Goal: Task Accomplishment & Management: Manage account settings

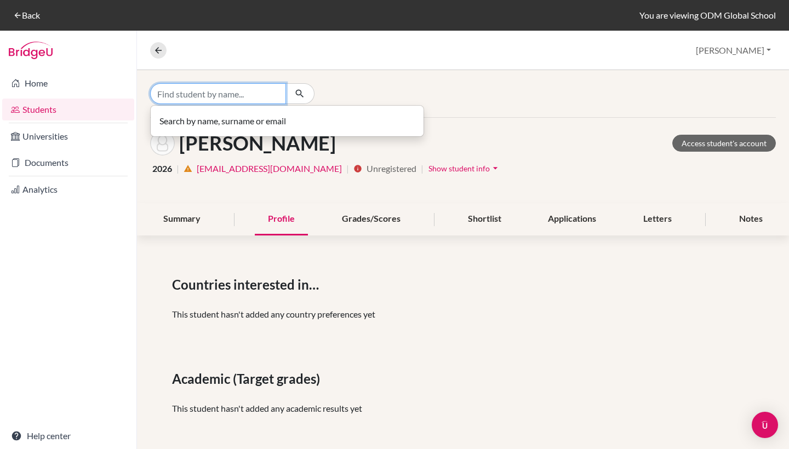
drag, startPoint x: 206, startPoint y: 98, endPoint x: 204, endPoint y: 86, distance: 12.2
click at [205, 94] on input "Find student by name..." at bounding box center [218, 93] width 136 height 21
type input "[PERSON_NAME]"
click at [274, 92] on input "[PERSON_NAME]" at bounding box center [218, 93] width 136 height 21
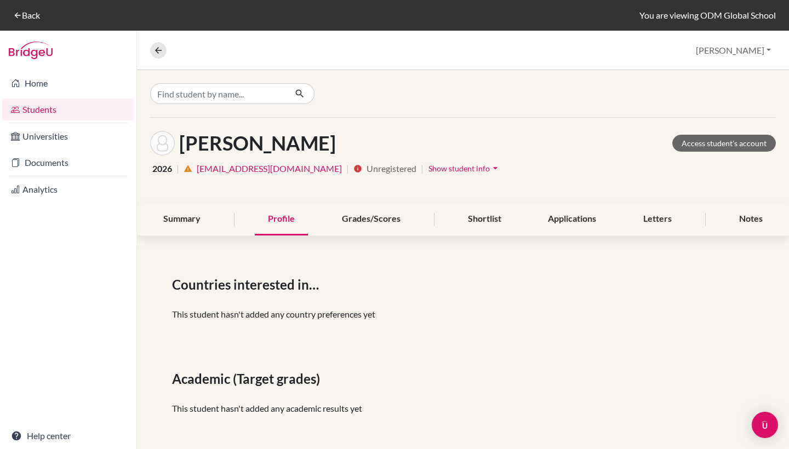
click at [34, 111] on link "Students" at bounding box center [68, 110] width 132 height 22
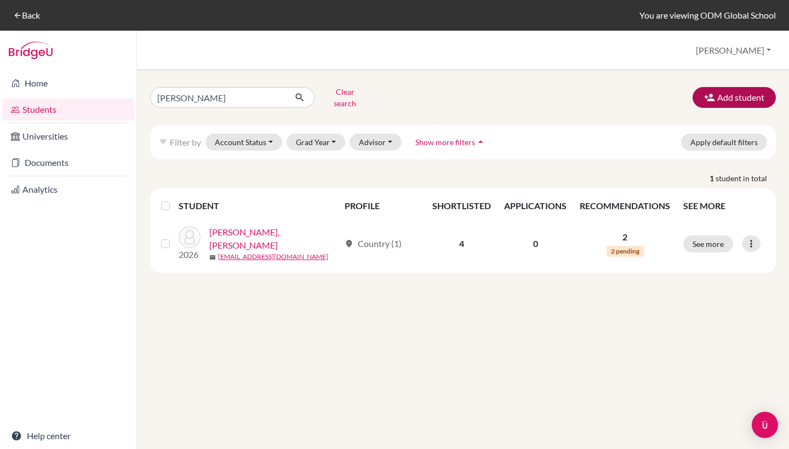
click at [729, 93] on button "Add student" at bounding box center [734, 97] width 83 height 21
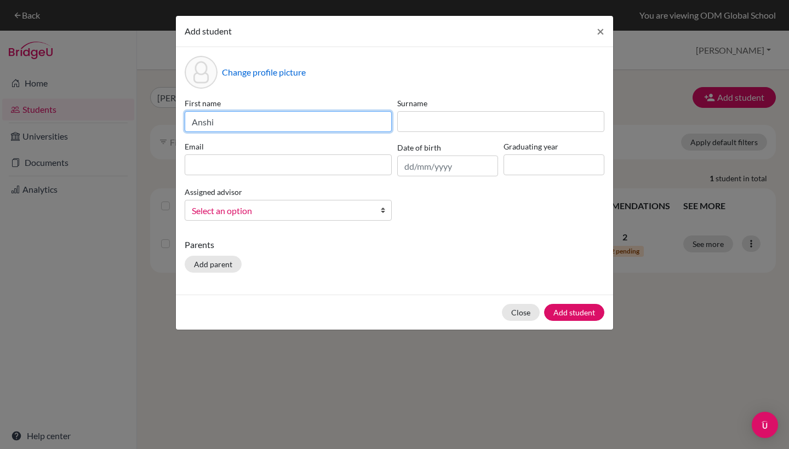
type input "Anshi"
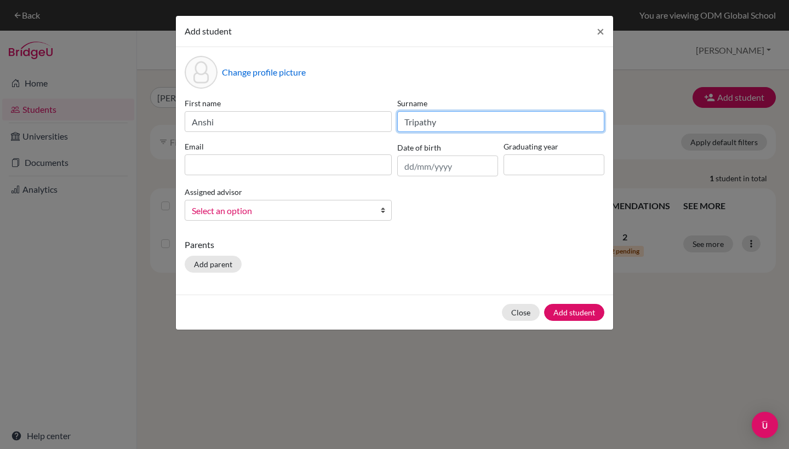
type input "Tripathy"
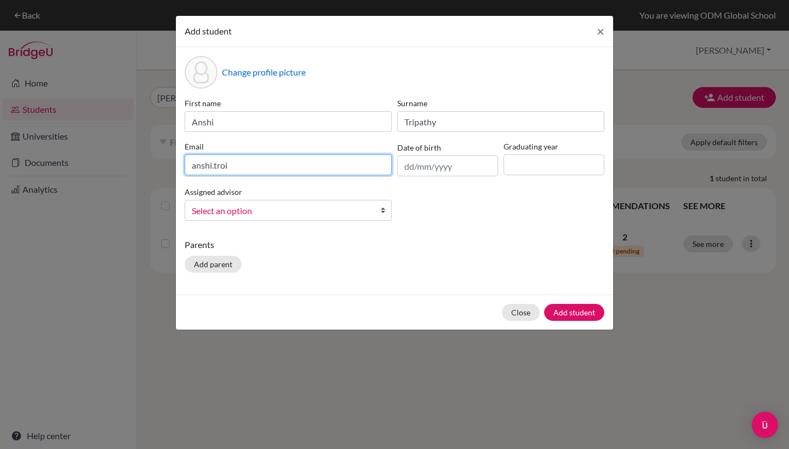
drag, startPoint x: 261, startPoint y: 169, endPoint x: 202, endPoint y: 175, distance: 58.9
click at [202, 175] on div "Email anshi.troi" at bounding box center [288, 159] width 213 height 36
type input "anshi.tripathy@gmail.com"
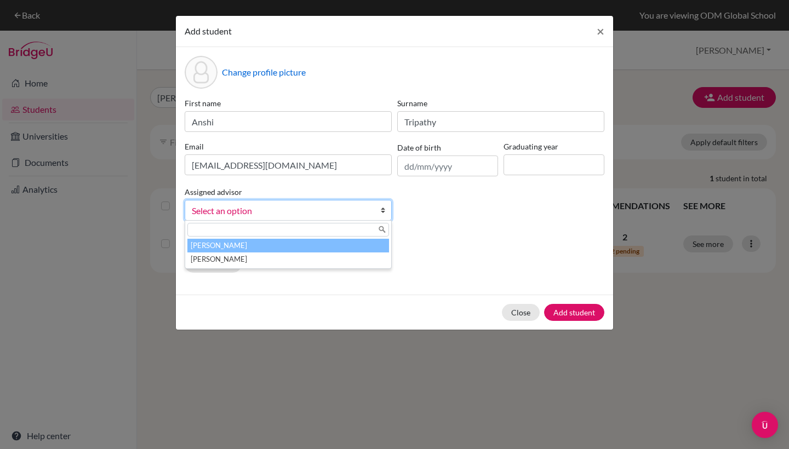
click at [374, 210] on link "Select an option" at bounding box center [288, 210] width 207 height 21
click at [291, 246] on li "Chatterjee, Chandrima" at bounding box center [288, 246] width 202 height 14
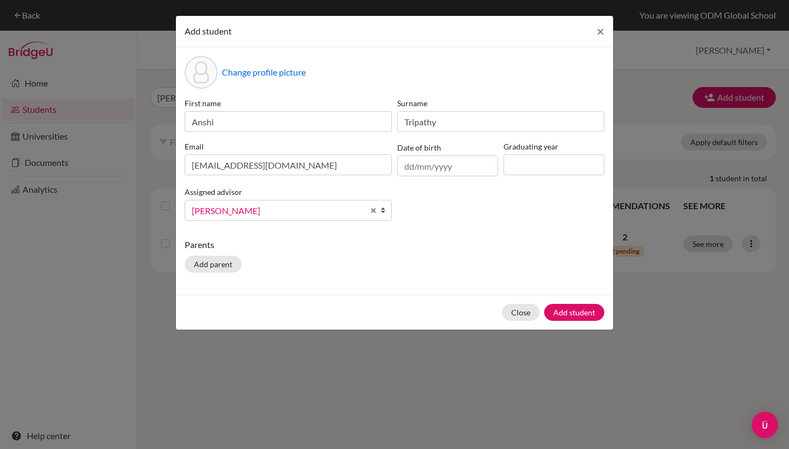
click at [450, 76] on div "Change profile picture" at bounding box center [395, 72] width 420 height 33
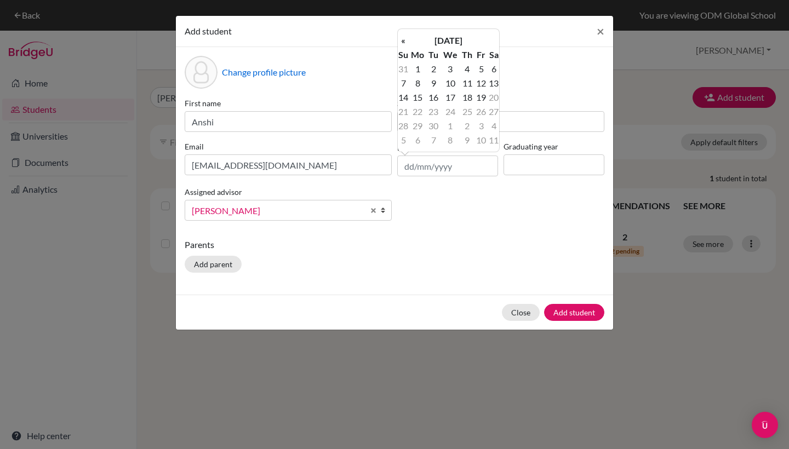
click at [556, 66] on div "Change profile picture" at bounding box center [395, 72] width 420 height 33
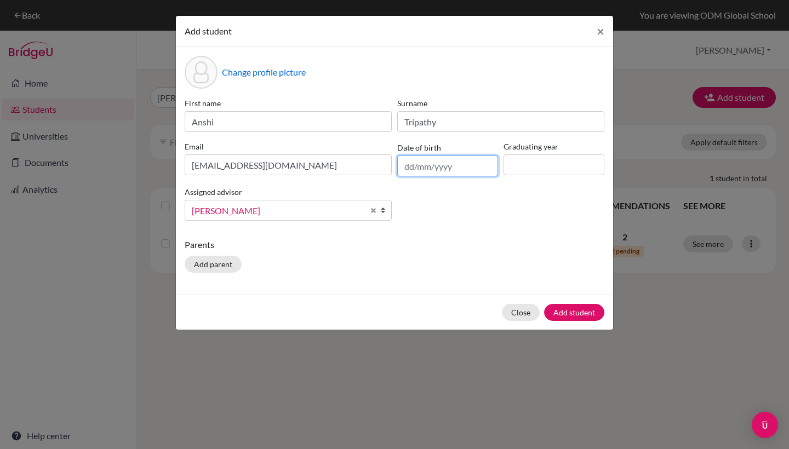
click at [465, 163] on input "text" at bounding box center [447, 166] width 101 height 21
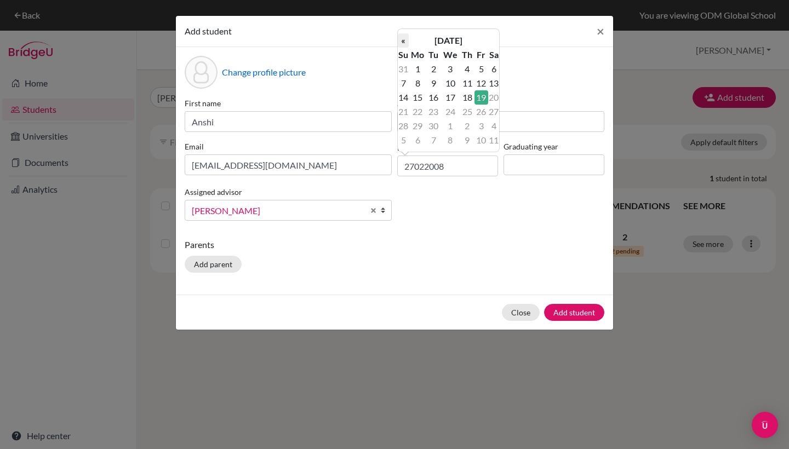
click at [401, 39] on th "«" at bounding box center [403, 40] width 11 height 14
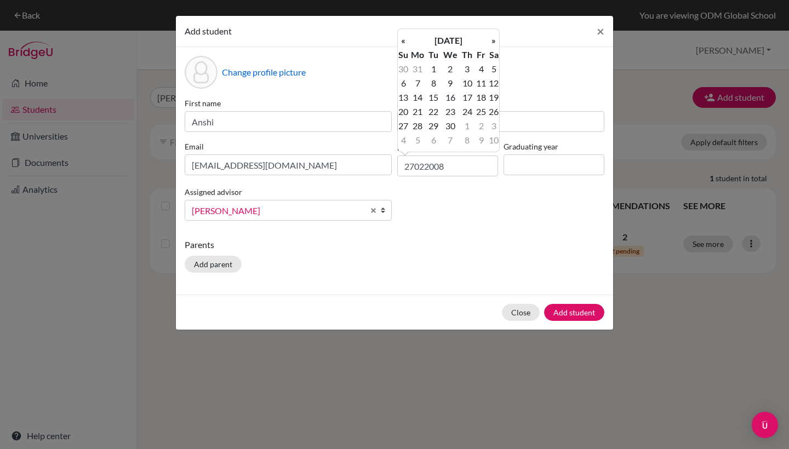
click at [401, 39] on th "«" at bounding box center [403, 40] width 11 height 14
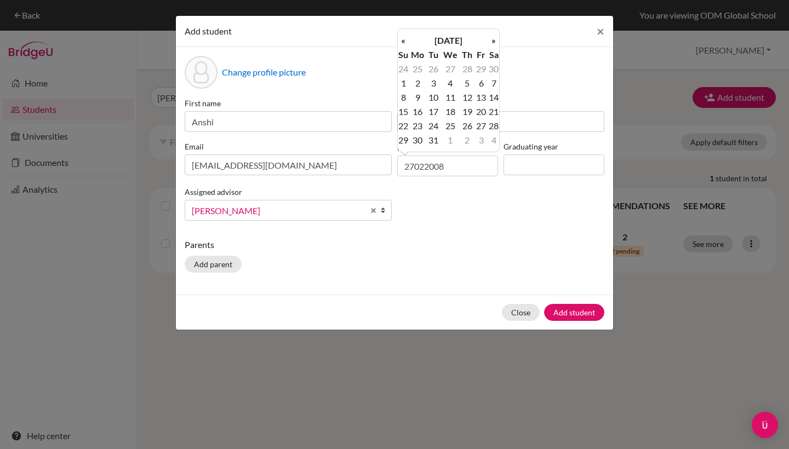
click at [401, 39] on th "«" at bounding box center [403, 40] width 11 height 14
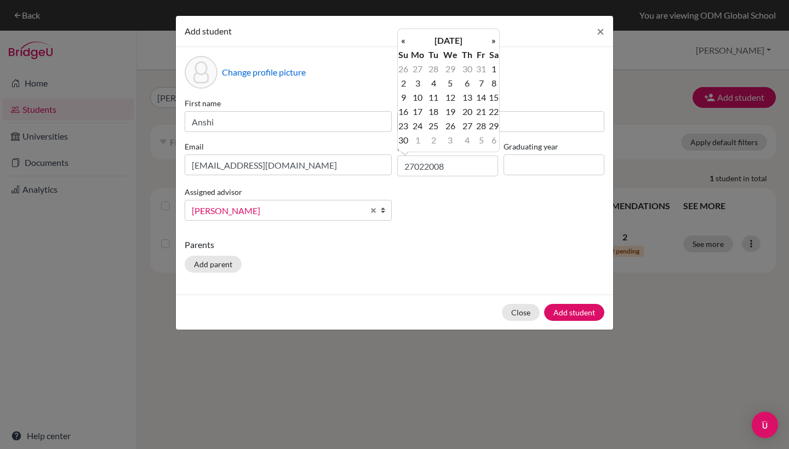
click at [401, 39] on th "«" at bounding box center [403, 40] width 11 height 14
click at [450, 38] on th "May 2024" at bounding box center [448, 40] width 79 height 14
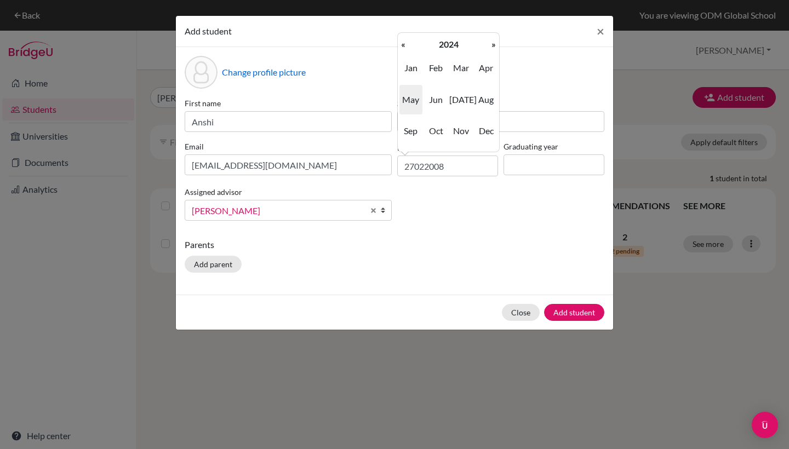
click at [450, 48] on th "2024" at bounding box center [448, 44] width 79 height 14
click at [398, 44] on th "«" at bounding box center [403, 44] width 11 height 14
click at [403, 46] on th "«" at bounding box center [403, 44] width 11 height 14
click at [435, 136] on span "2008" at bounding box center [436, 131] width 23 height 30
click at [434, 71] on span "Feb" at bounding box center [436, 68] width 23 height 30
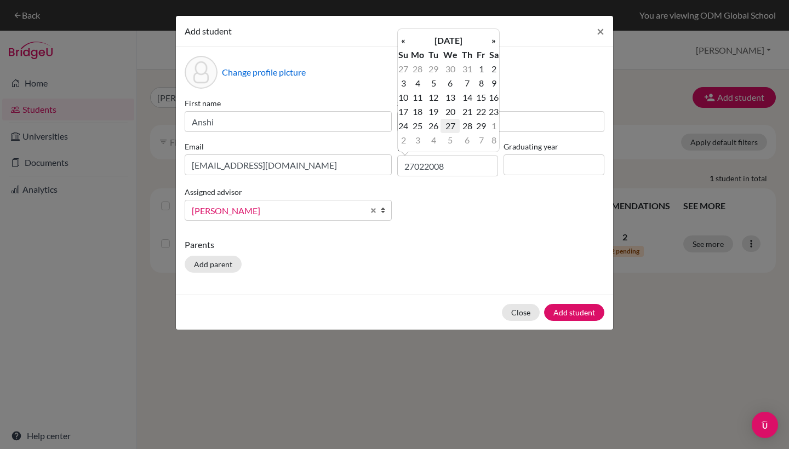
click at [447, 127] on td "27" at bounding box center [450, 126] width 19 height 14
type input "27/02/2008"
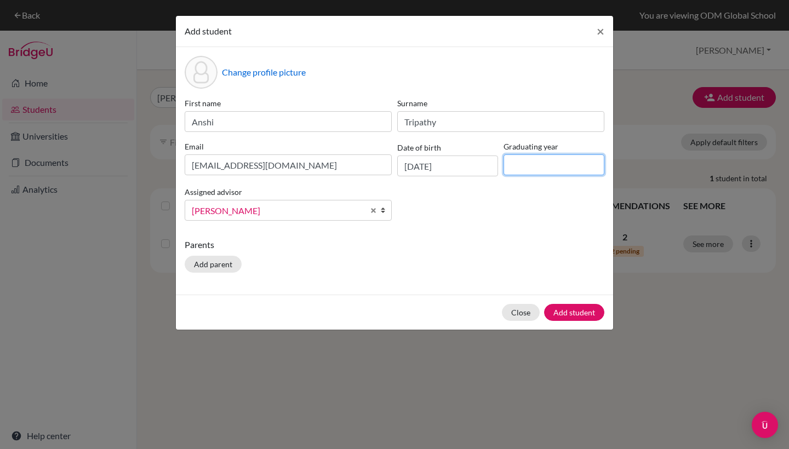
click at [521, 168] on input at bounding box center [554, 165] width 101 height 21
type input "2026"
click at [229, 269] on button "Add parent" at bounding box center [213, 264] width 57 height 17
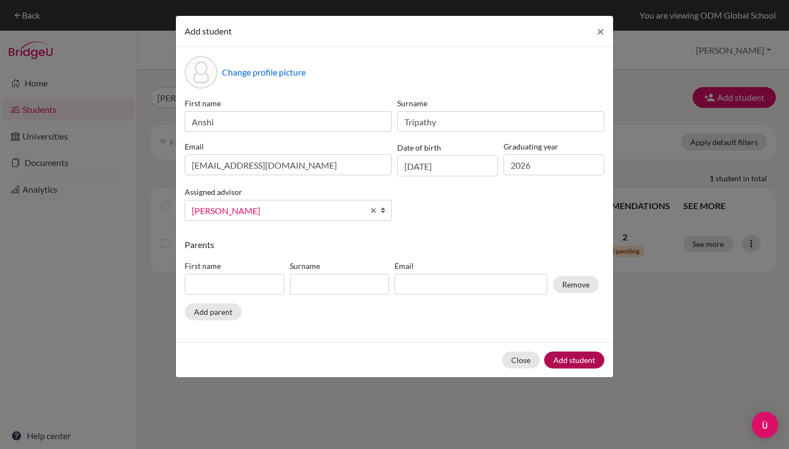
click at [580, 364] on button "Add student" at bounding box center [574, 360] width 60 height 17
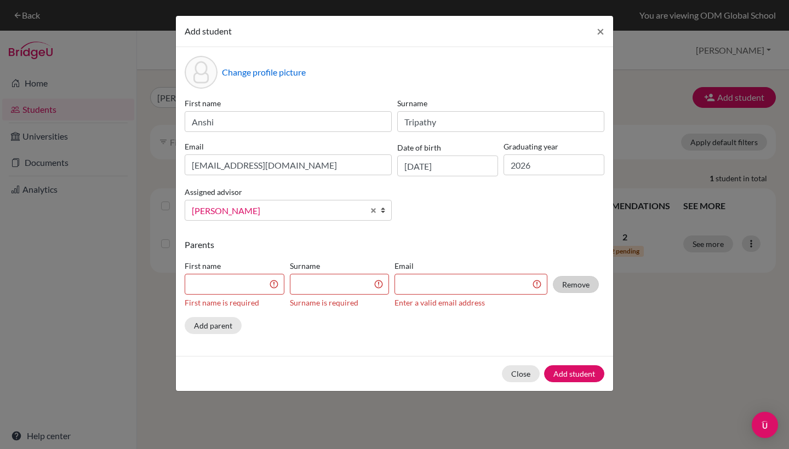
click at [586, 288] on button "Remove" at bounding box center [576, 284] width 46 height 17
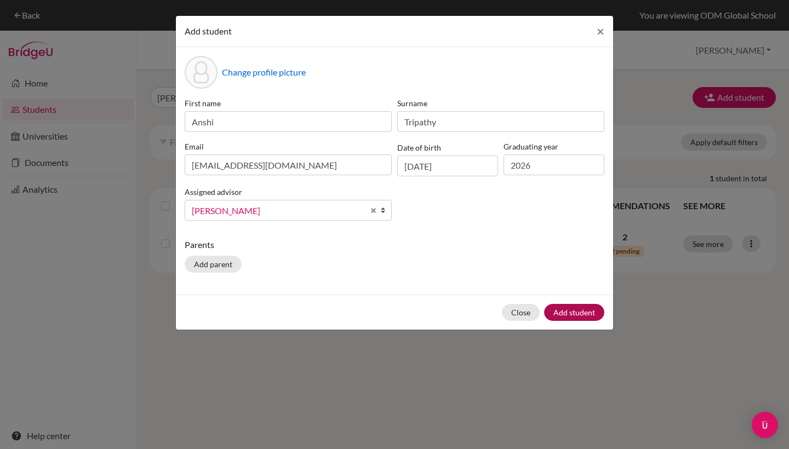
click at [572, 311] on button "Add student" at bounding box center [574, 312] width 60 height 17
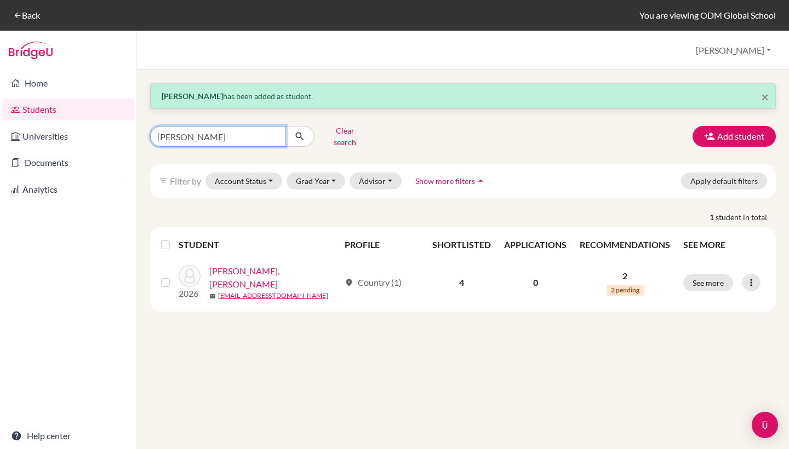
click at [270, 137] on input "aaron" at bounding box center [218, 136] width 136 height 21
type input "anmol gautham"
click at [300, 133] on button "submit" at bounding box center [299, 136] width 29 height 21
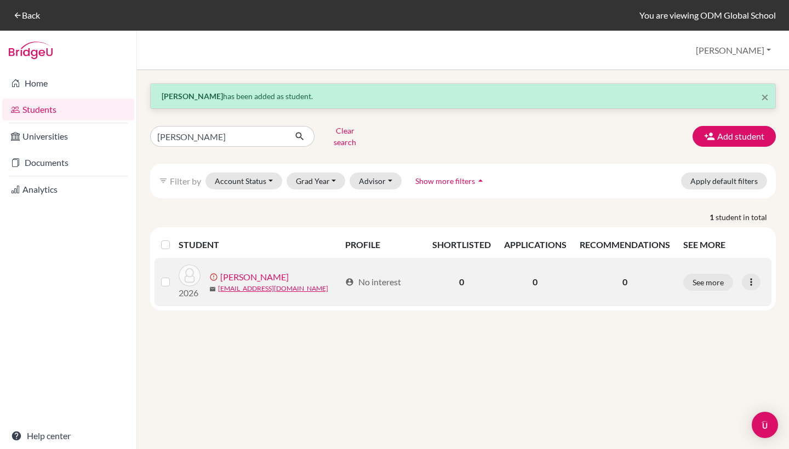
click at [251, 271] on link "Gautham, Anmol" at bounding box center [254, 277] width 68 height 13
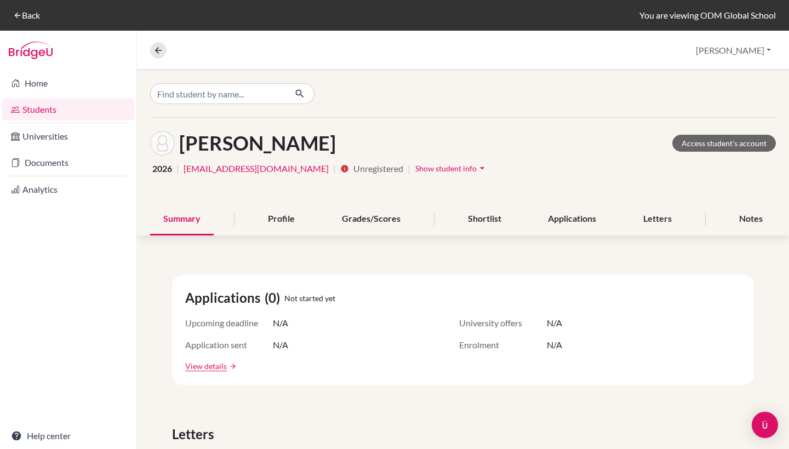
click at [427, 169] on span "Show student info" at bounding box center [445, 168] width 61 height 9
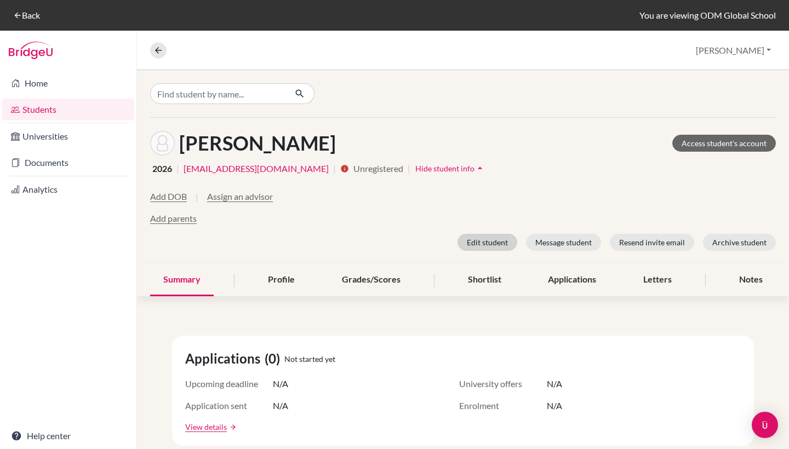
click at [495, 242] on button "Edit student" at bounding box center [488, 242] width 60 height 17
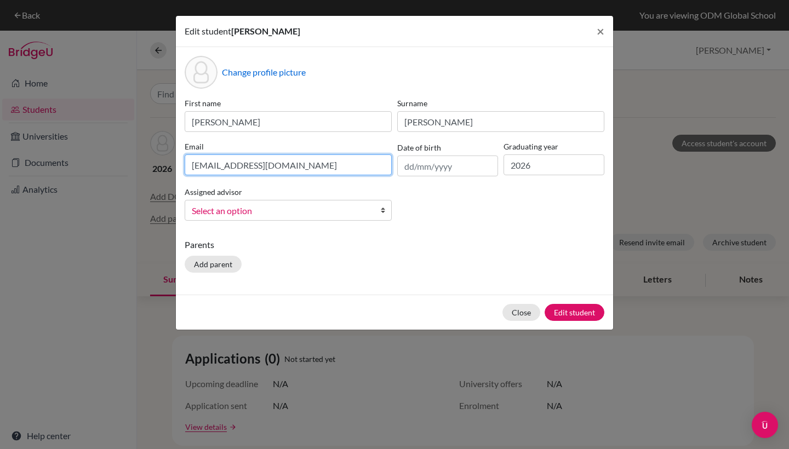
type input "anmologs@gmail.com"
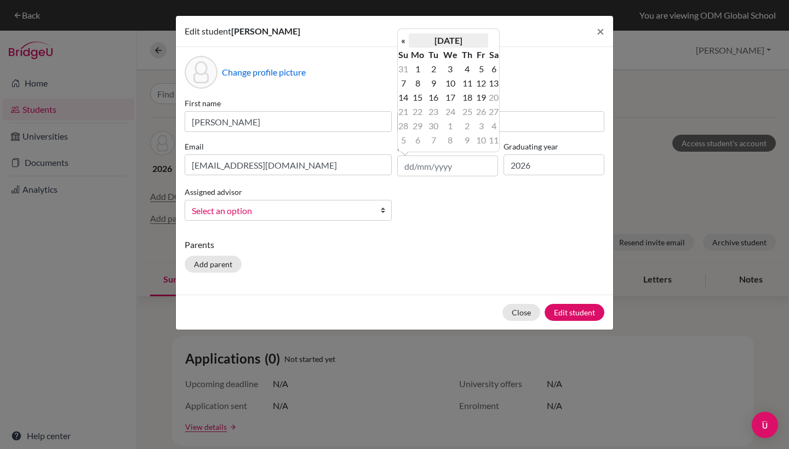
click at [455, 47] on th "[DATE]" at bounding box center [448, 40] width 79 height 14
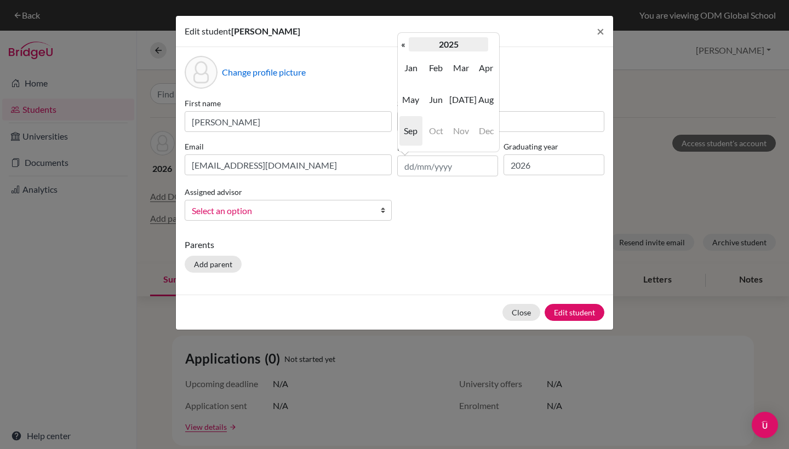
click at [453, 42] on th "2025" at bounding box center [448, 44] width 79 height 14
drag, startPoint x: 453, startPoint y: 42, endPoint x: 405, endPoint y: 52, distance: 48.7
click at [405, 52] on table "« 2020-2029 » 2019 2020 2021 2022 2023 2024 2025 2026 2027 2028 2029 2030 Today…" at bounding box center [448, 92] width 101 height 110
click at [404, 44] on th "«" at bounding box center [403, 44] width 11 height 14
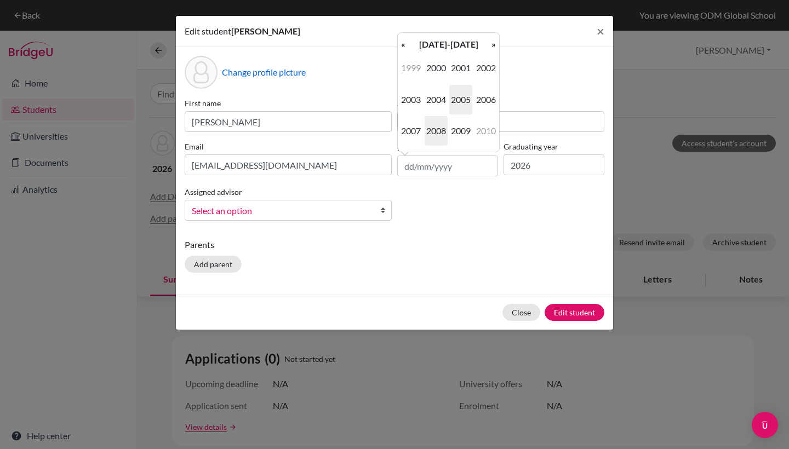
click at [439, 126] on span "2008" at bounding box center [436, 131] width 23 height 30
click at [443, 138] on span "Oct" at bounding box center [436, 131] width 23 height 30
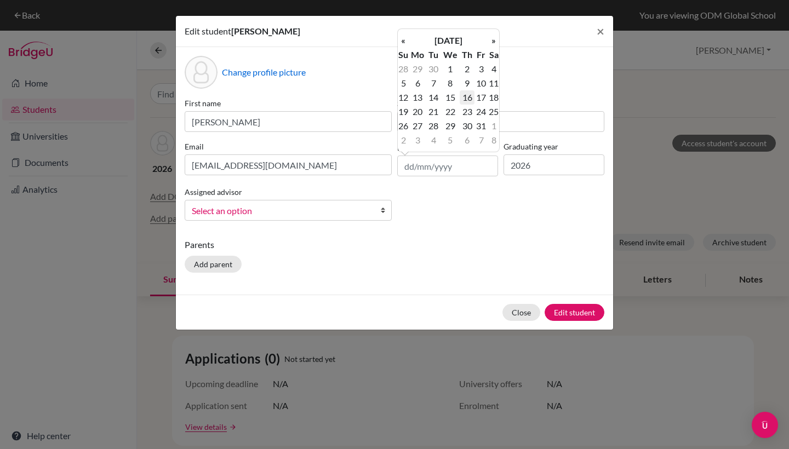
click at [462, 104] on td "16" at bounding box center [467, 97] width 14 height 14
type input "16/10/2008"
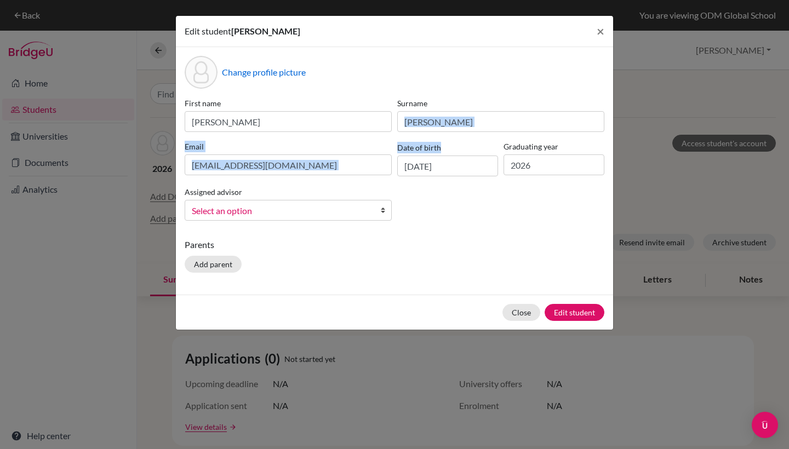
drag, startPoint x: 462, startPoint y: 104, endPoint x: 491, endPoint y: 169, distance: 71.9
click at [491, 167] on div "First name Anmol Surname Gautham Email anmologs@gmail.com Date of birth 16/10/2…" at bounding box center [394, 164] width 425 height 132
click at [484, 218] on div "First name Anmol Surname Gautham Email anmologs@gmail.com Date of birth 16/10/2…" at bounding box center [394, 164] width 425 height 132
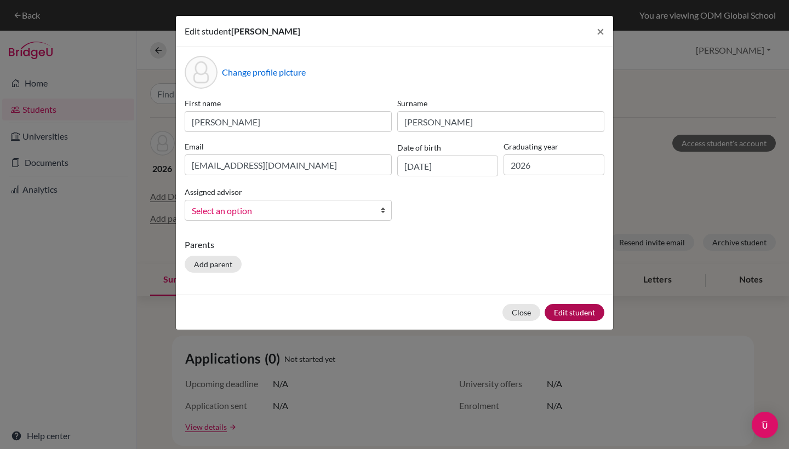
click at [563, 311] on button "Edit student" at bounding box center [575, 312] width 60 height 17
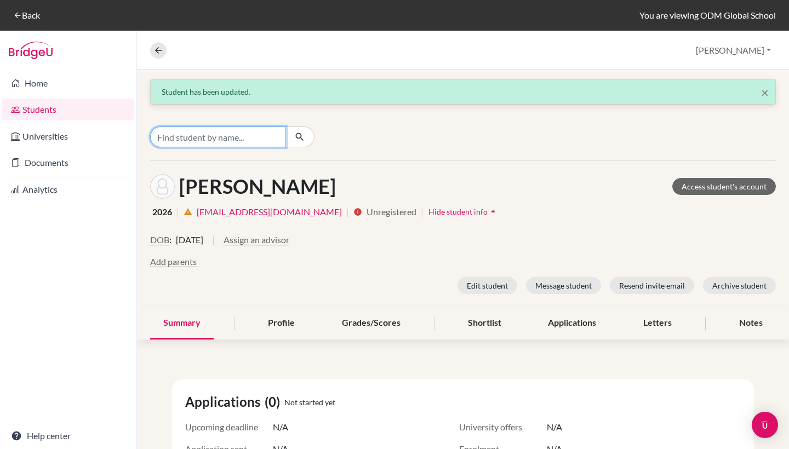
click at [253, 138] on input "Find student by name..." at bounding box center [218, 137] width 136 height 21
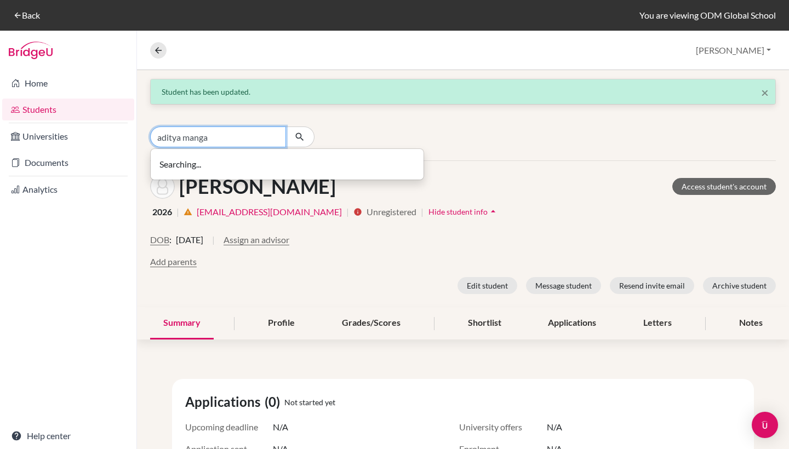
type input "aditya mangal"
click at [272, 137] on input "aditya mangal" at bounding box center [218, 137] width 136 height 21
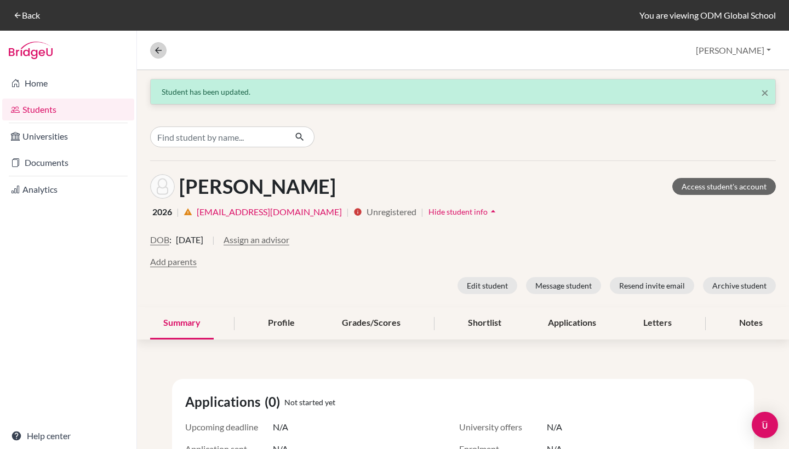
drag, startPoint x: 189, startPoint y: 77, endPoint x: 157, endPoint y: 52, distance: 40.6
click at [157, 52] on div "Overview Student details Jessica Profile School Settings Log out × Student has …" at bounding box center [463, 240] width 652 height 419
click at [104, 101] on link "Students" at bounding box center [68, 110] width 132 height 22
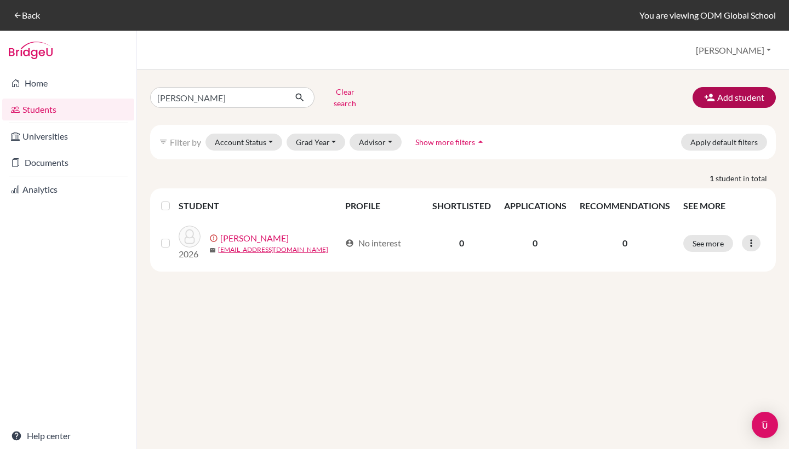
click at [713, 98] on icon "button" at bounding box center [709, 97] width 11 height 11
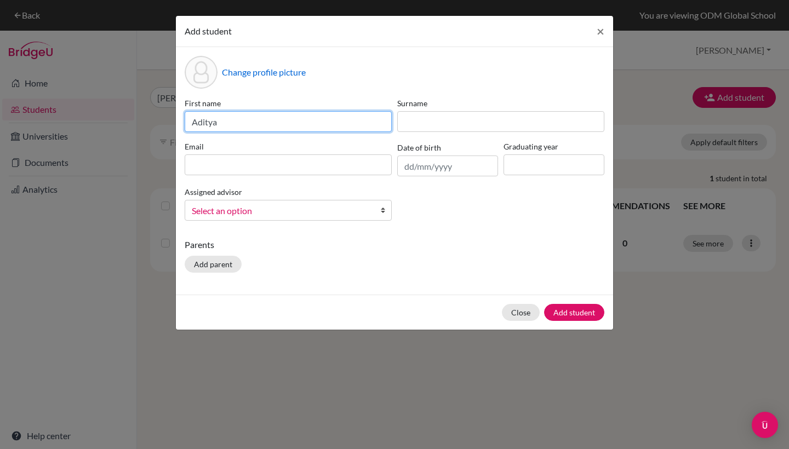
type input "Aditya"
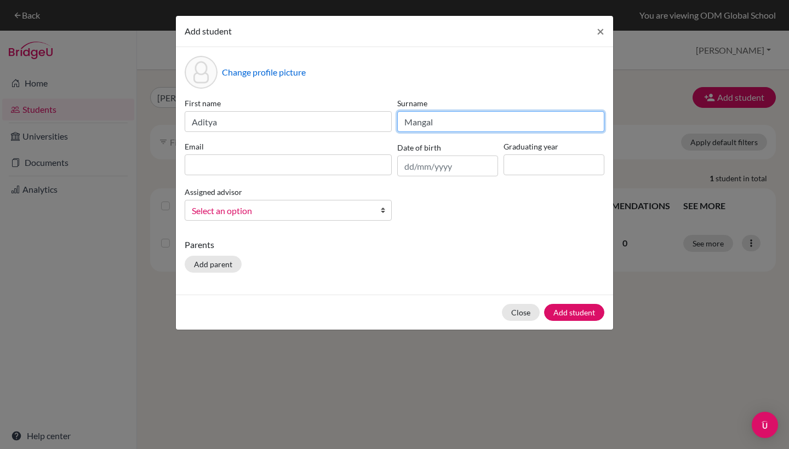
type input "Mangal"
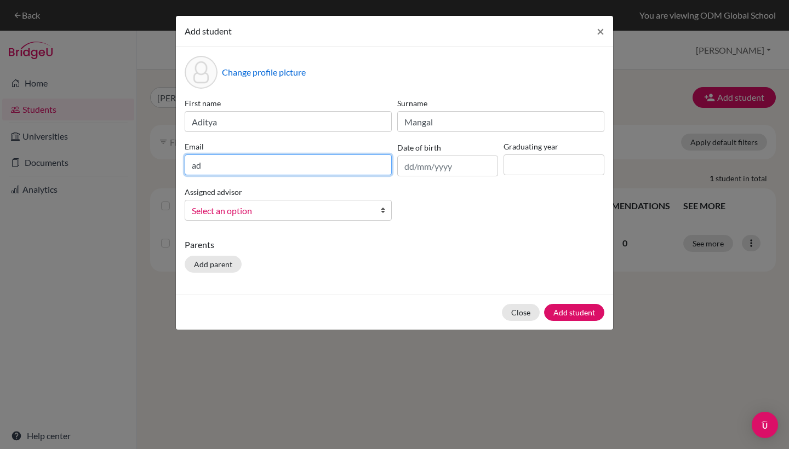
type input "a"
type input "mangaltheop@gmail.com"
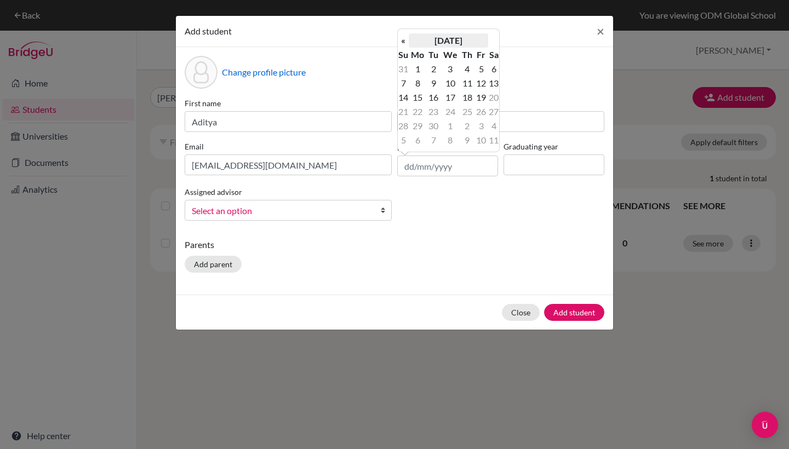
click at [460, 37] on th "September 2025" at bounding box center [448, 40] width 79 height 14
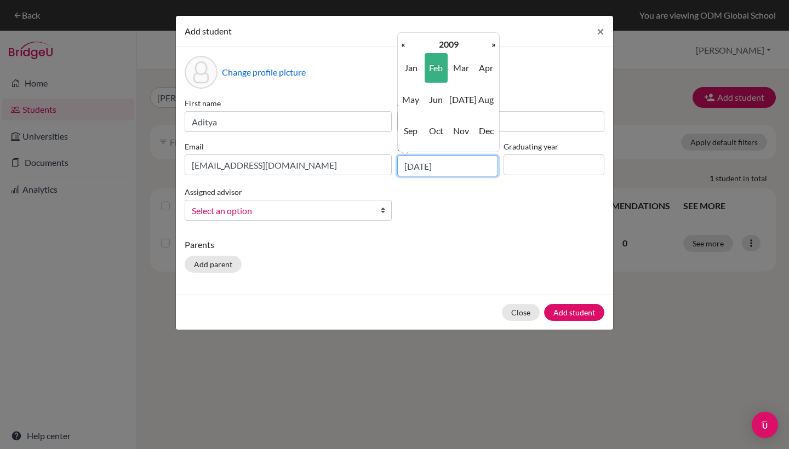
type input "04/02/2009"
click at [534, 167] on input at bounding box center [554, 165] width 101 height 21
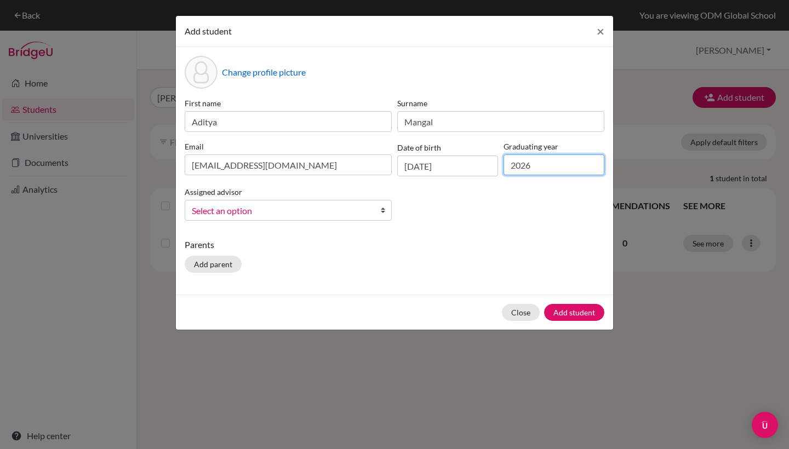
type input "2026"
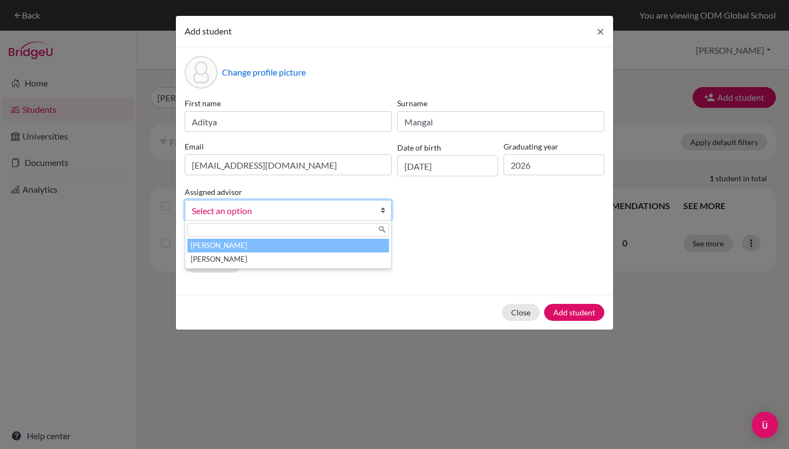
click at [268, 208] on span "Select an option" at bounding box center [281, 211] width 179 height 14
click at [260, 248] on li "Chatterjee, Chandrima" at bounding box center [288, 246] width 202 height 14
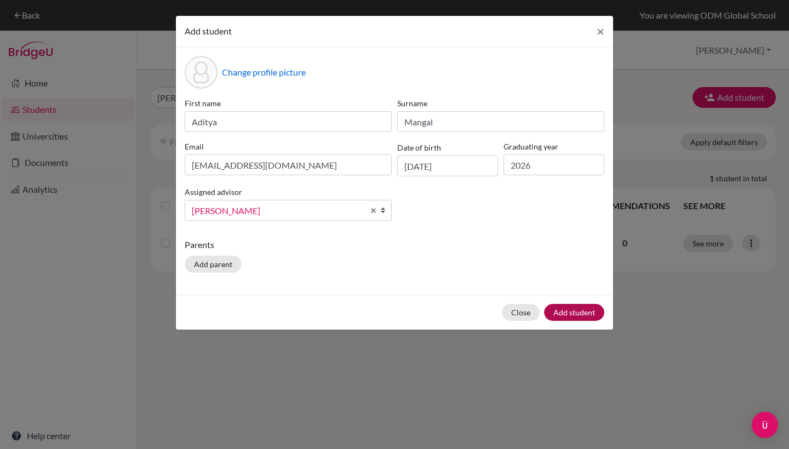
click at [586, 311] on button "Add student" at bounding box center [574, 312] width 60 height 17
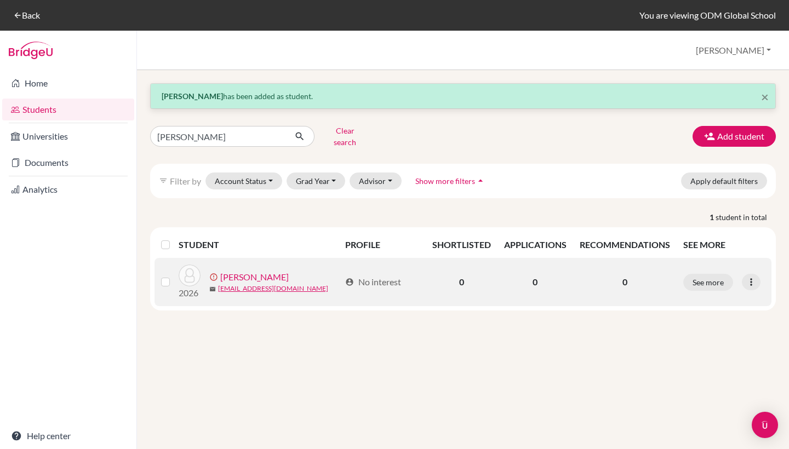
click at [264, 271] on link "Gautham, Anmol" at bounding box center [254, 277] width 68 height 13
click at [265, 271] on link "Gautham, Anmol" at bounding box center [254, 277] width 68 height 13
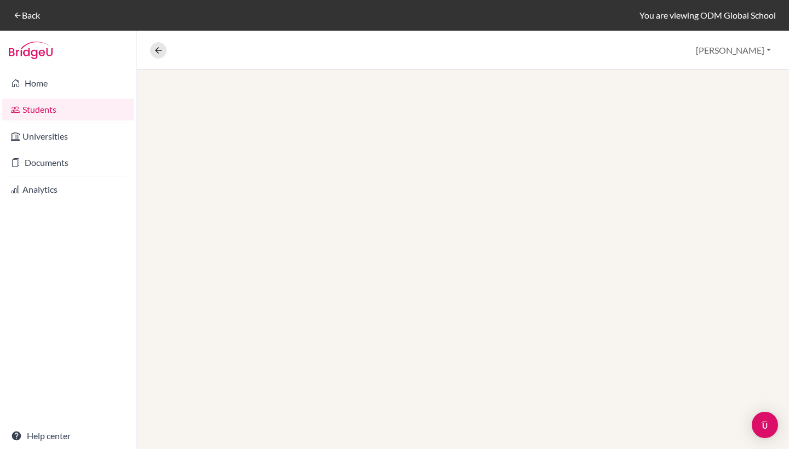
click at [255, 269] on div at bounding box center [463, 259] width 652 height 379
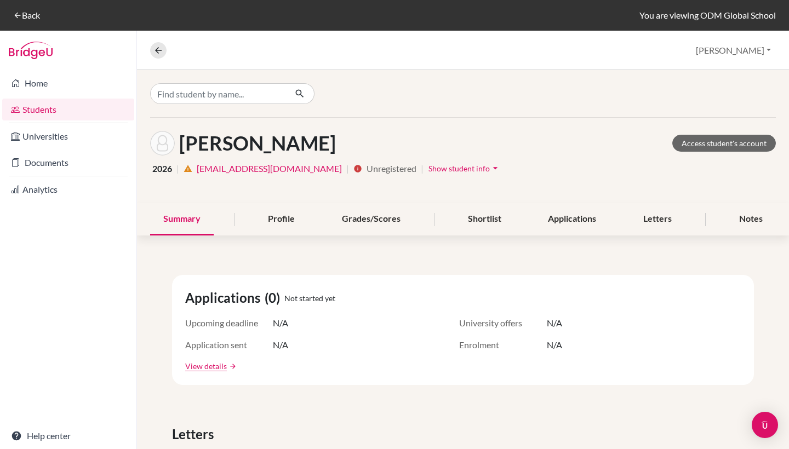
click at [446, 170] on span "Show student info" at bounding box center [458, 168] width 61 height 9
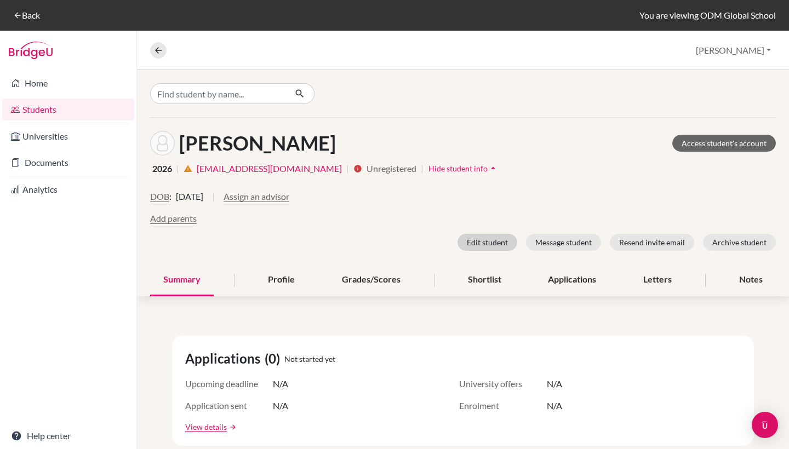
click at [493, 236] on button "Edit student" at bounding box center [488, 242] width 60 height 17
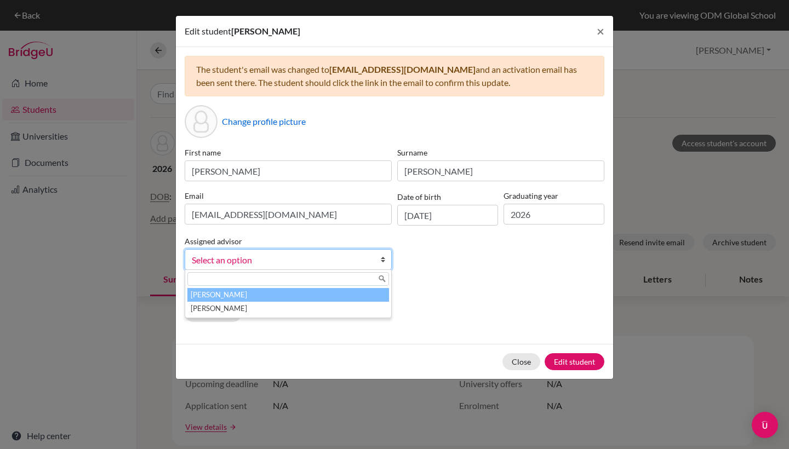
click at [275, 255] on span "Select an option" at bounding box center [281, 260] width 179 height 14
click at [264, 298] on li "Chatterjee, Chandrima" at bounding box center [288, 295] width 202 height 14
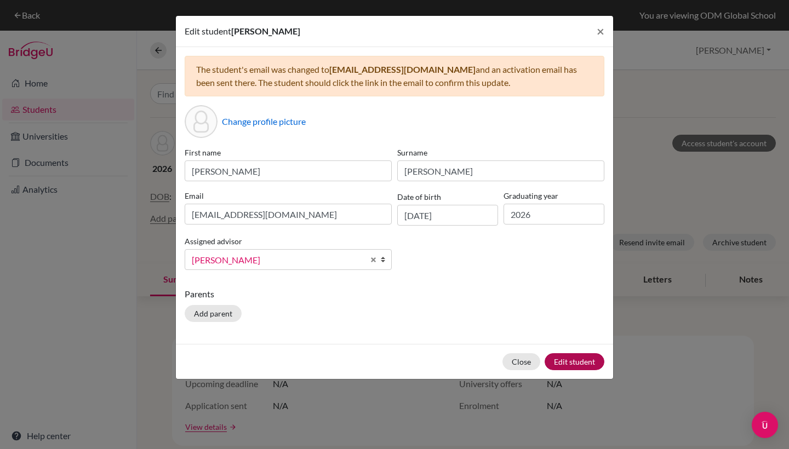
click at [582, 365] on button "Edit student" at bounding box center [575, 361] width 60 height 17
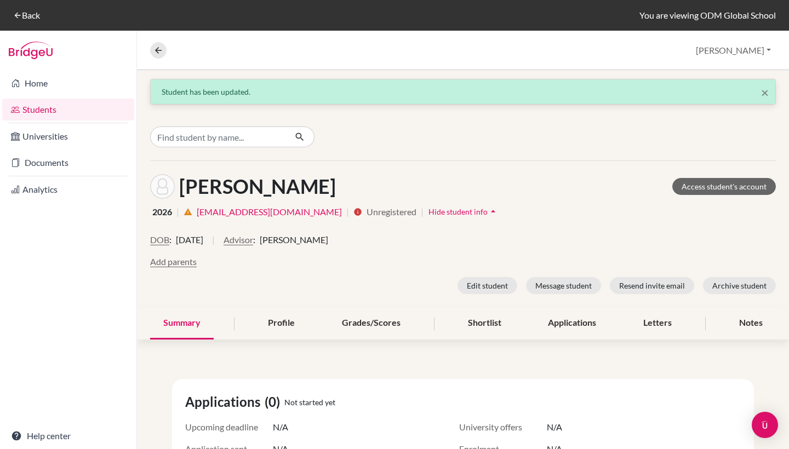
click at [77, 108] on link "Students" at bounding box center [68, 110] width 132 height 22
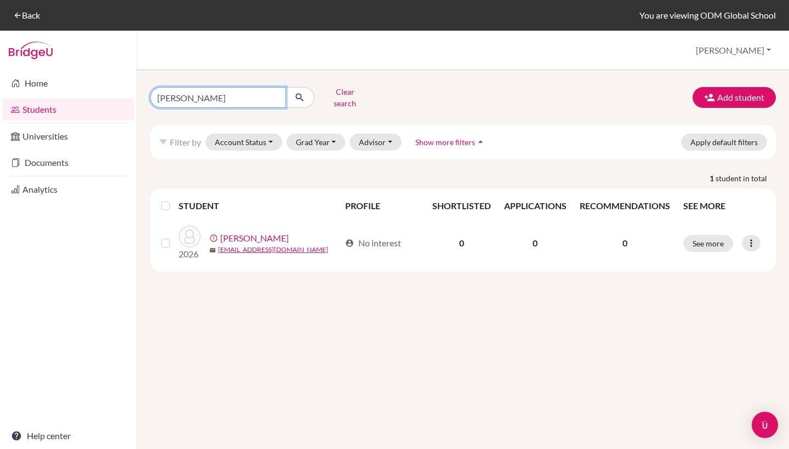
click at [276, 95] on input "anmol gautham" at bounding box center [218, 97] width 136 height 21
type input "sakshyam panda"
click at [300, 94] on button "submit" at bounding box center [299, 97] width 29 height 21
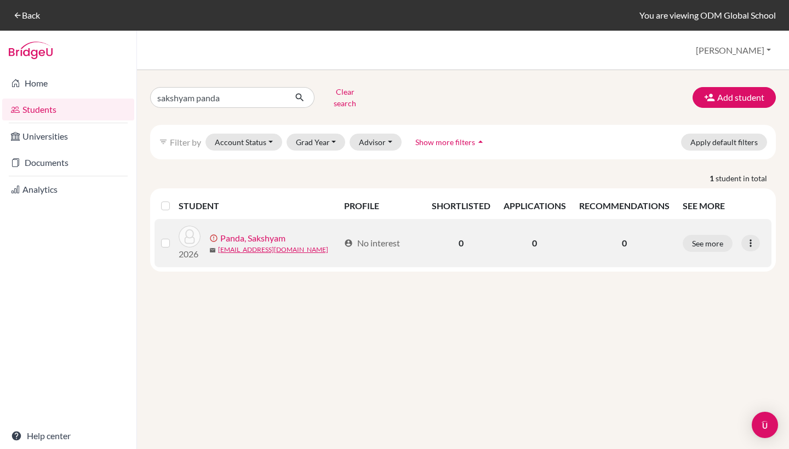
click at [289, 232] on div "error_outline Panda, Sakshyam" at bounding box center [274, 238] width 130 height 13
click at [266, 232] on link "Panda, Sakshyam" at bounding box center [252, 238] width 65 height 13
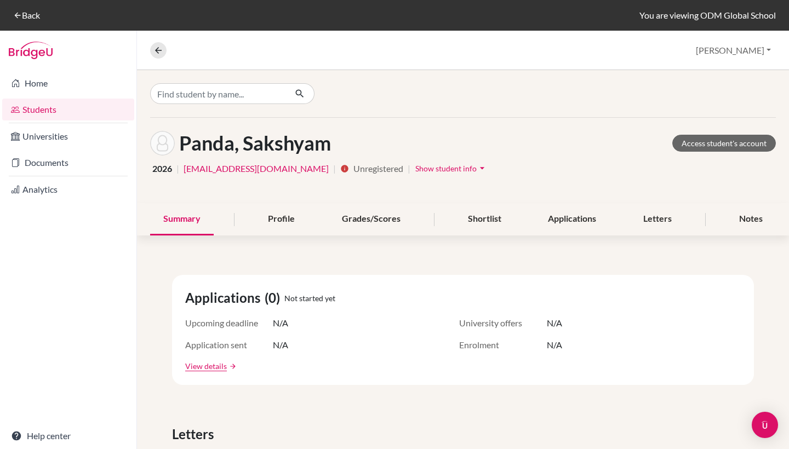
click at [415, 169] on span "Show student info" at bounding box center [445, 168] width 61 height 9
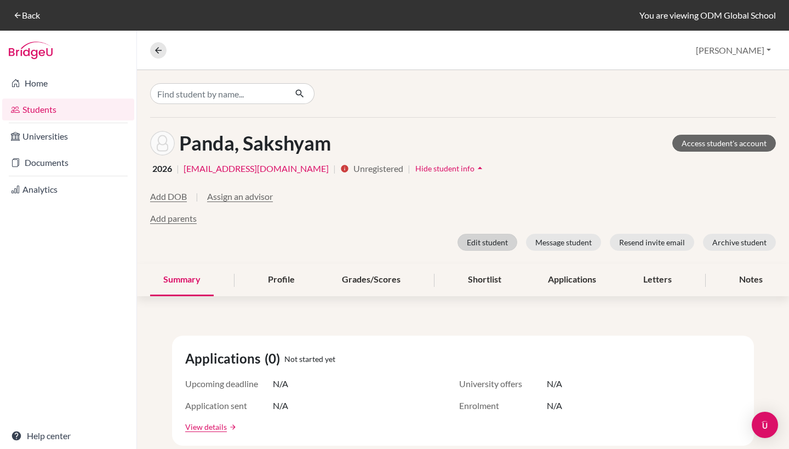
click at [485, 241] on button "Edit student" at bounding box center [488, 242] width 60 height 17
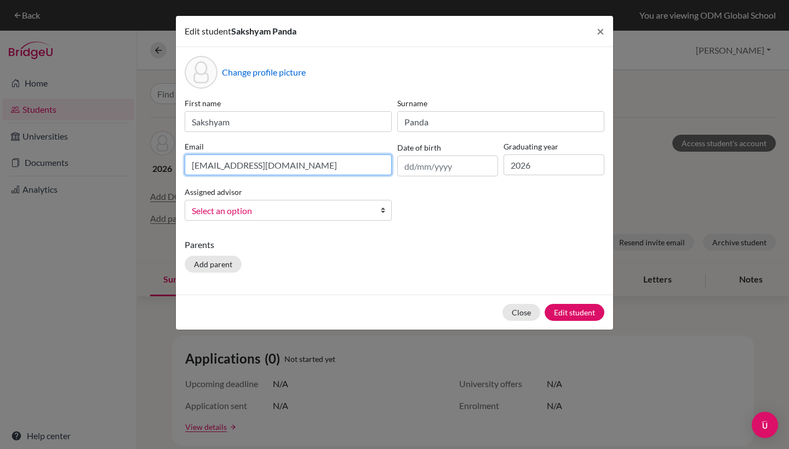
click at [334, 158] on input "[EMAIL_ADDRESS][DOMAIN_NAME]" at bounding box center [288, 165] width 207 height 21
click at [305, 166] on input "[EMAIL_ADDRESS][DOMAIN_NAME]" at bounding box center [288, 165] width 207 height 21
type input "s"
type input "pandasakshyamkumar@gmail.com"
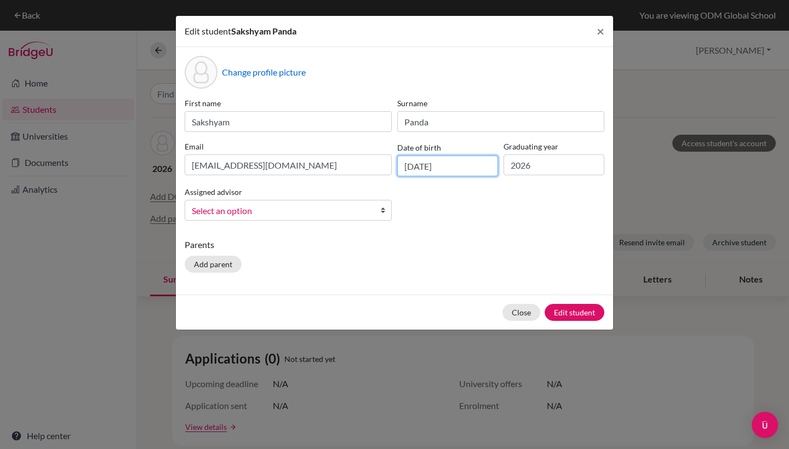
type input "14/05/2009"
click at [368, 210] on span "Select an option" at bounding box center [281, 211] width 179 height 14
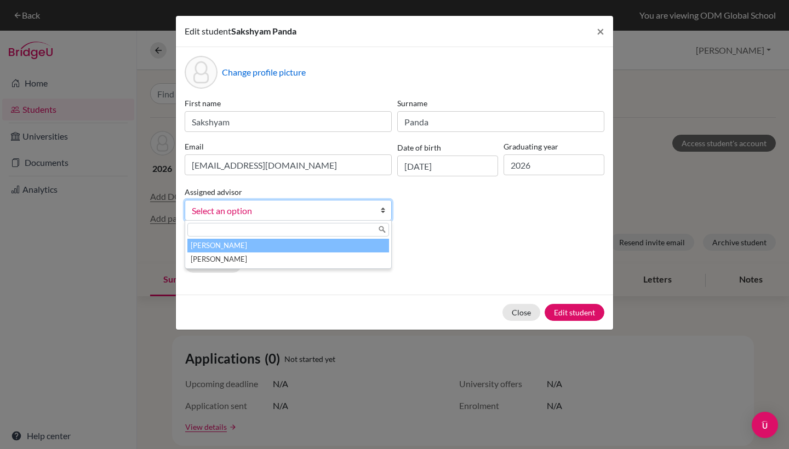
click at [336, 244] on li "[PERSON_NAME]" at bounding box center [288, 246] width 202 height 14
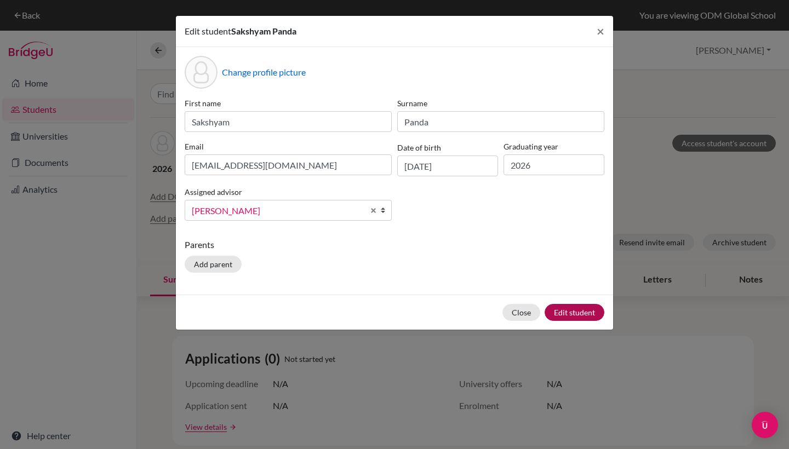
click at [572, 315] on button "Edit student" at bounding box center [575, 312] width 60 height 17
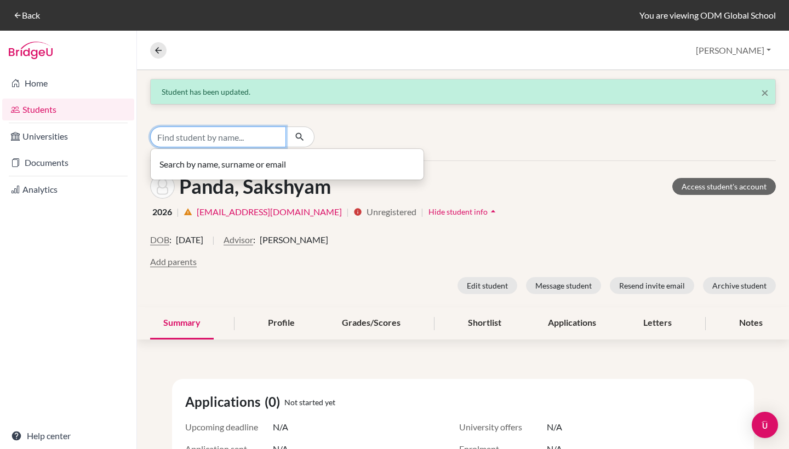
click at [249, 140] on input "Find student by name..." at bounding box center [218, 137] width 136 height 21
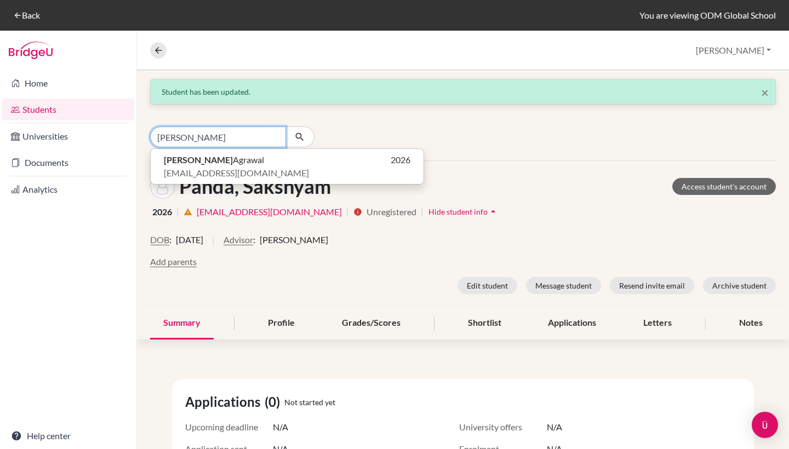
type input "[PERSON_NAME]"
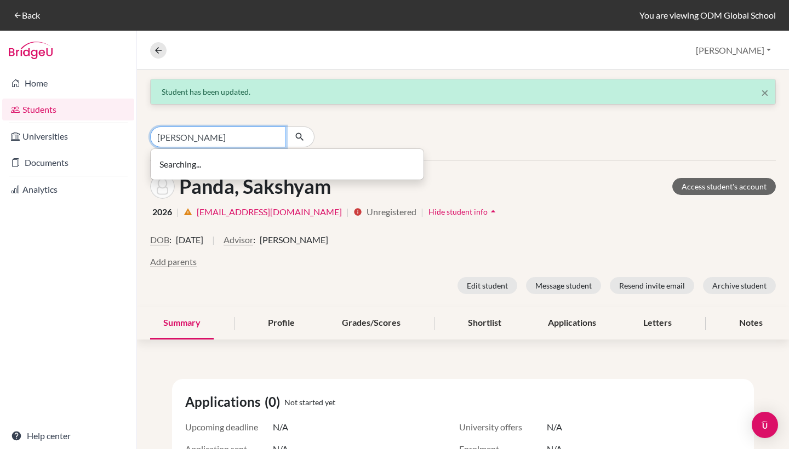
click at [210, 135] on input "[PERSON_NAME]" at bounding box center [218, 137] width 136 height 21
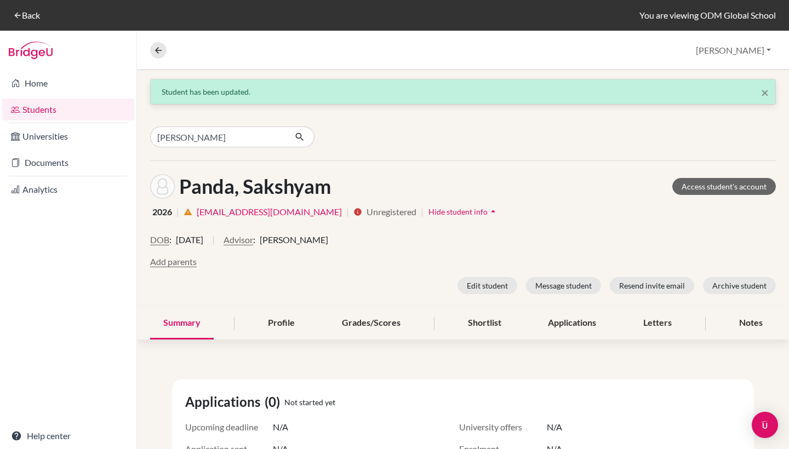
click at [91, 111] on link "Students" at bounding box center [68, 110] width 132 height 22
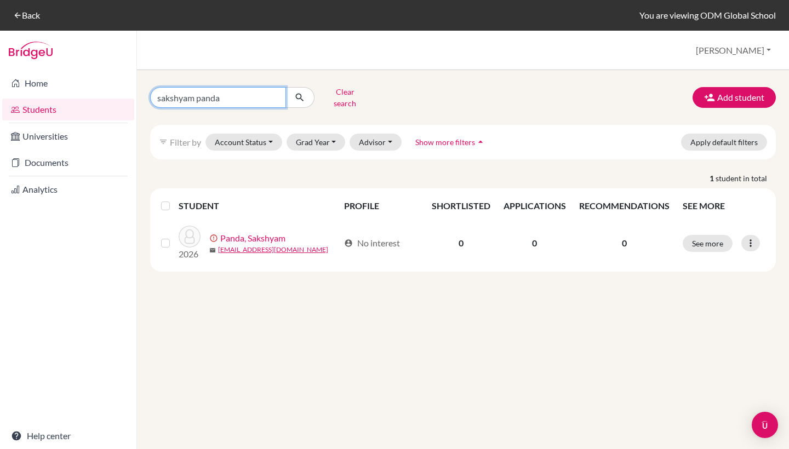
click at [273, 93] on input "sakshyam panda" at bounding box center [218, 97] width 136 height 21
type input "[PERSON_NAME]"
click at [300, 94] on button "submit" at bounding box center [299, 97] width 29 height 21
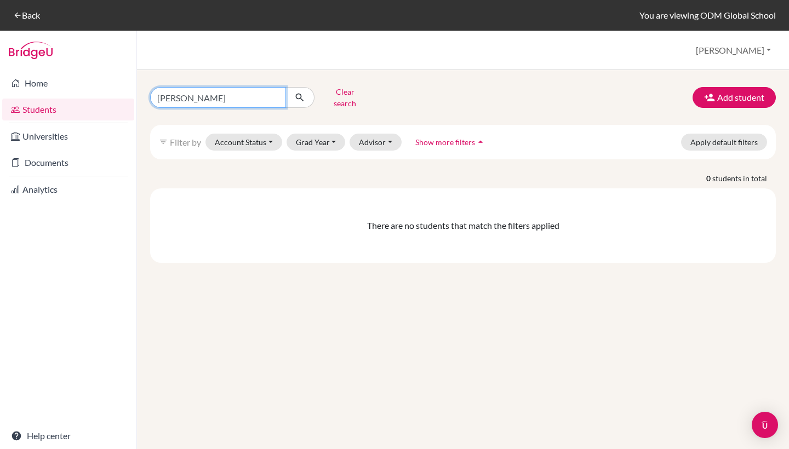
click at [202, 96] on input "[PERSON_NAME]" at bounding box center [218, 97] width 136 height 21
type input "[PERSON_NAME]"
click at [300, 94] on button "submit" at bounding box center [299, 97] width 29 height 21
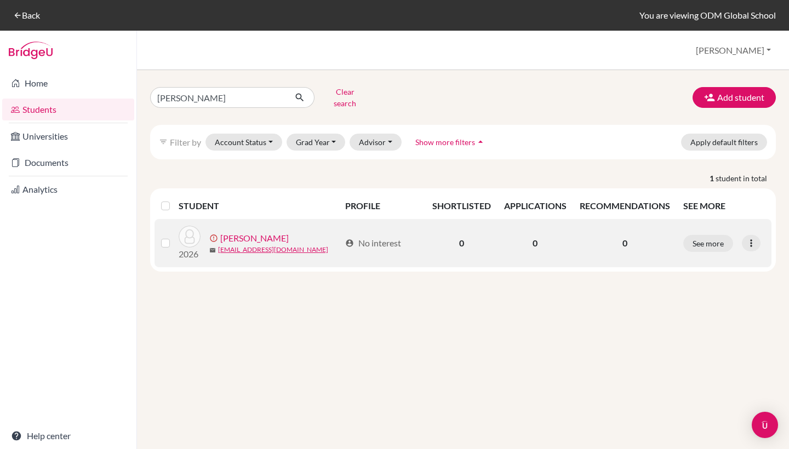
click at [244, 232] on link "[PERSON_NAME]" at bounding box center [254, 238] width 68 height 13
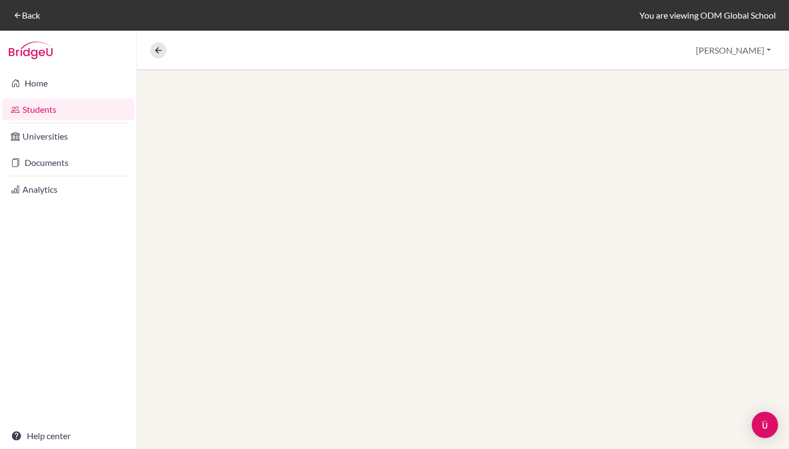
click at [244, 227] on div at bounding box center [463, 259] width 652 height 379
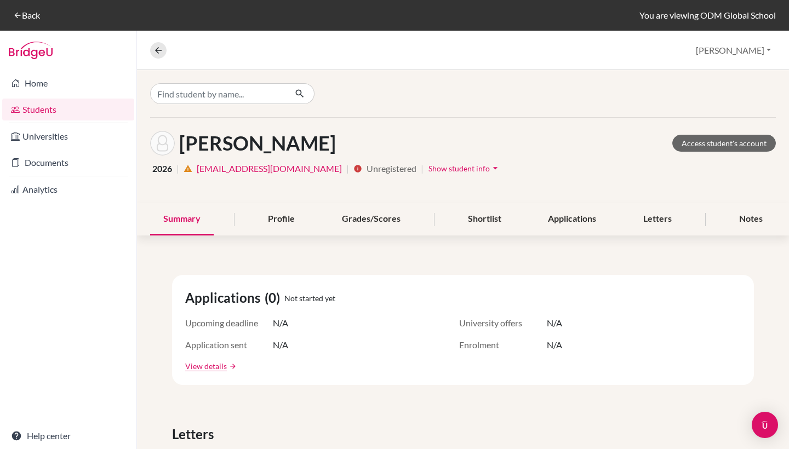
click at [428, 169] on span "Show student info" at bounding box center [458, 168] width 61 height 9
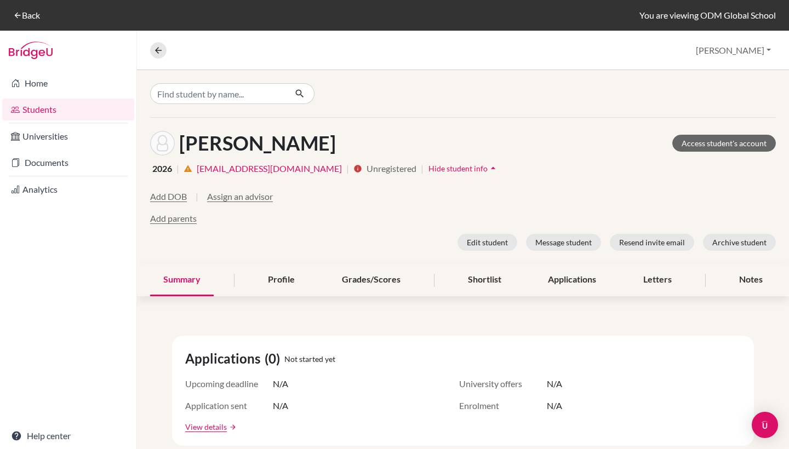
click at [428, 169] on span "Hide student info" at bounding box center [457, 168] width 59 height 9
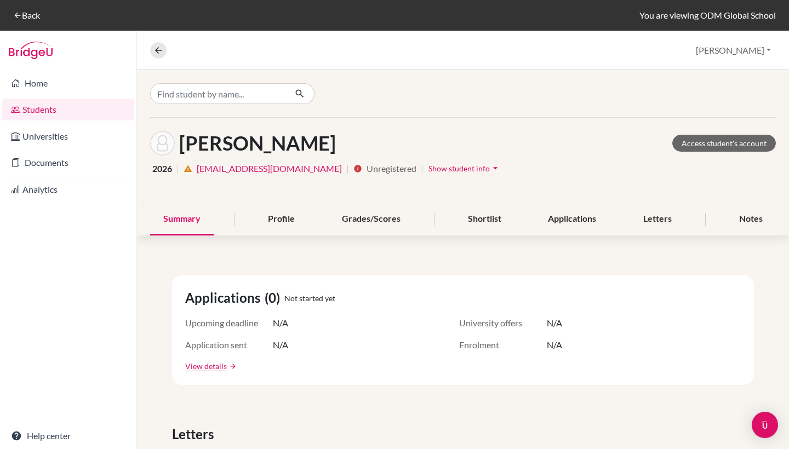
click at [428, 169] on span "Show student info" at bounding box center [458, 168] width 61 height 9
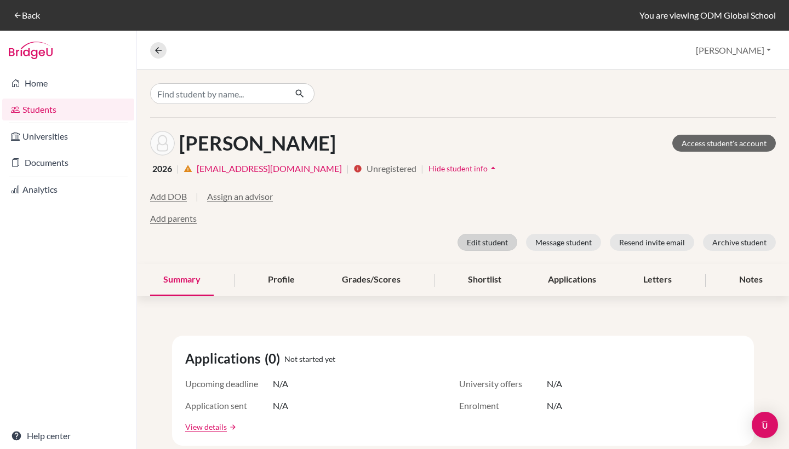
click at [510, 239] on button "Edit student" at bounding box center [488, 242] width 60 height 17
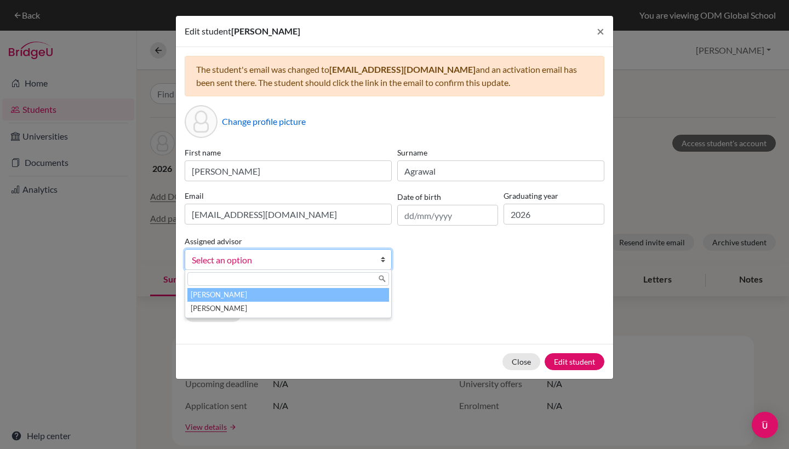
click at [305, 252] on link "Select an option" at bounding box center [288, 259] width 207 height 21
click at [289, 293] on li "[PERSON_NAME]" at bounding box center [288, 295] width 202 height 14
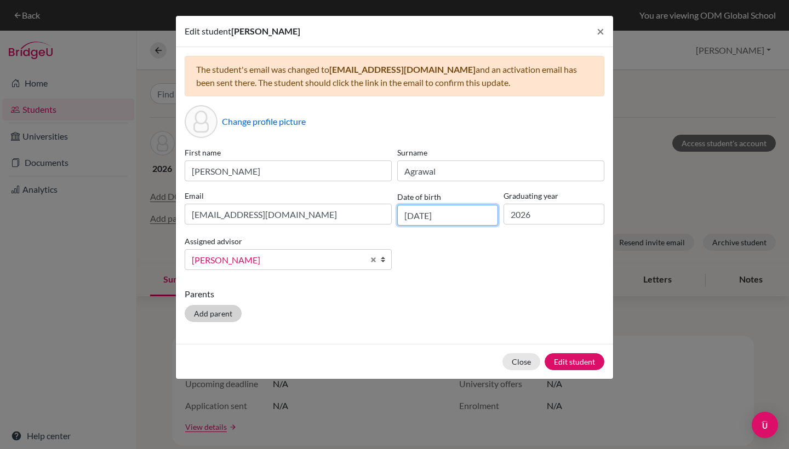
type input "[DATE]"
click at [209, 317] on button "Add parent" at bounding box center [213, 313] width 57 height 17
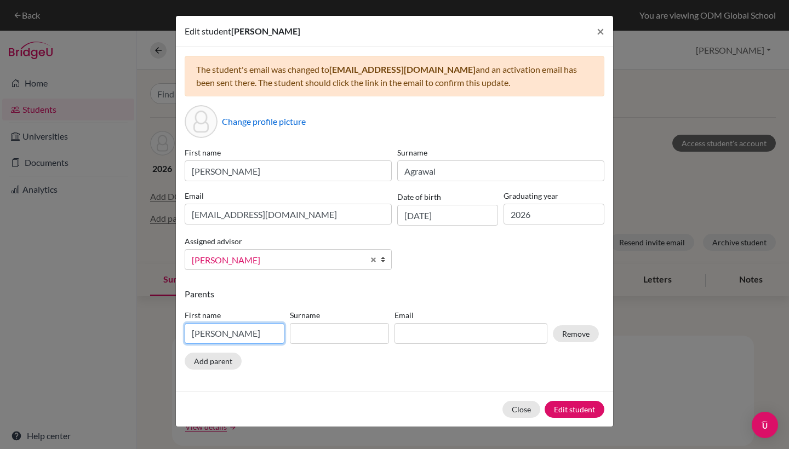
type input "[PERSON_NAME]"
type input "Agrawal"
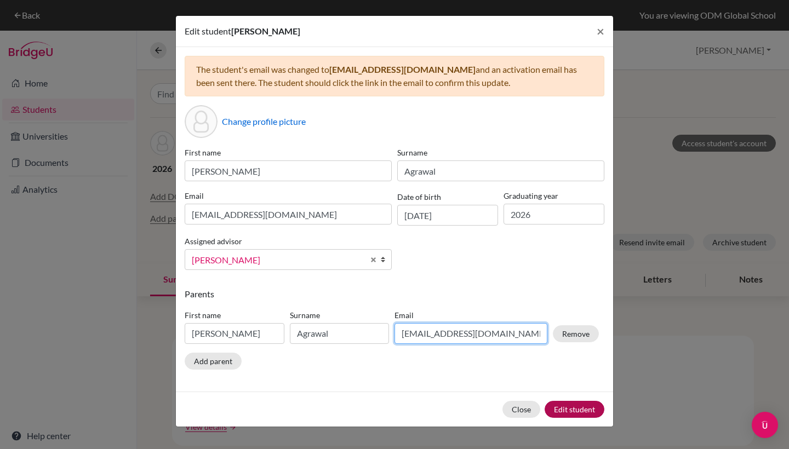
type input "[EMAIL_ADDRESS][DOMAIN_NAME]"
click at [569, 404] on button "Edit student" at bounding box center [575, 409] width 60 height 17
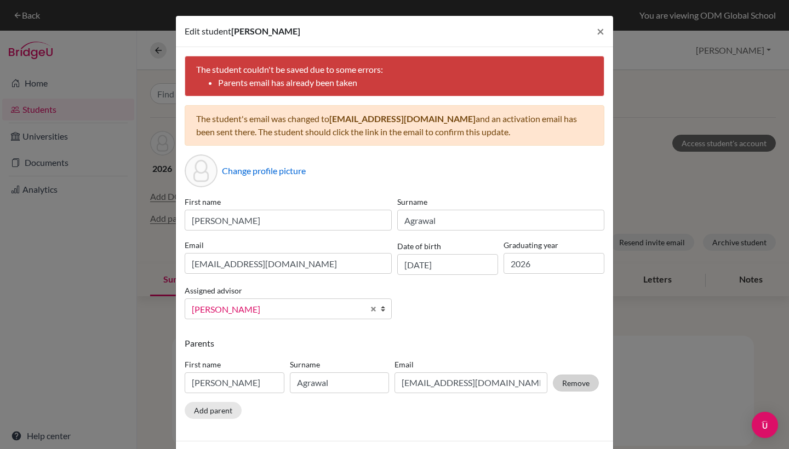
click at [570, 385] on button "Remove" at bounding box center [576, 383] width 46 height 17
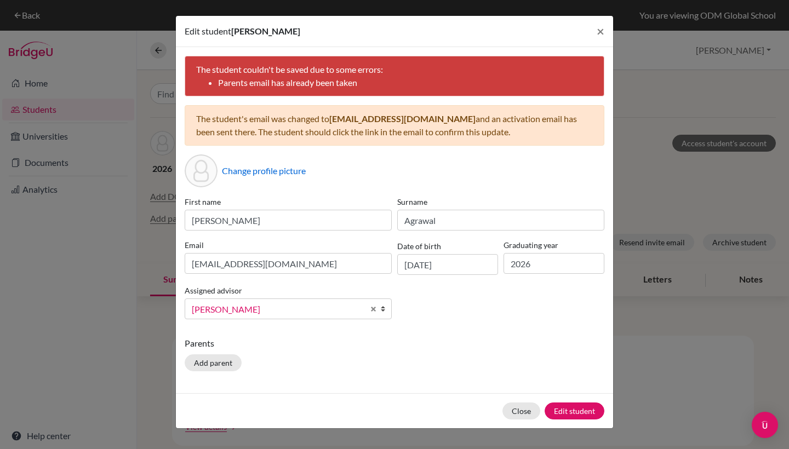
click at [564, 415] on button "Edit student" at bounding box center [575, 411] width 60 height 17
